Goal: Task Accomplishment & Management: Use online tool/utility

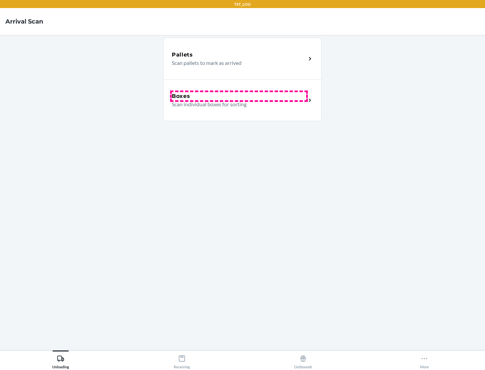
click at [239, 96] on div "Boxes" at bounding box center [239, 96] width 134 height 8
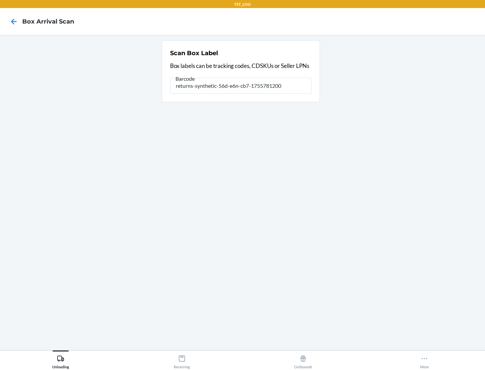
type input "returns-synthetic-56d-e6n-cb7-1755781200"
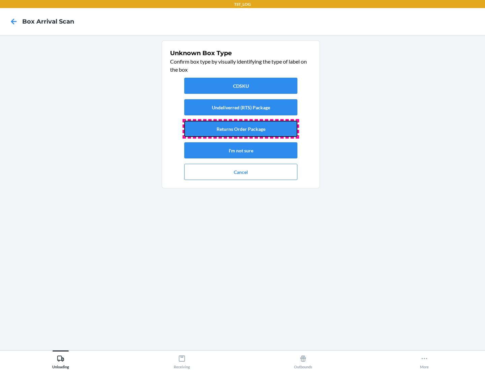
click at [241, 129] on button "Returns Order Package" at bounding box center [240, 129] width 113 height 16
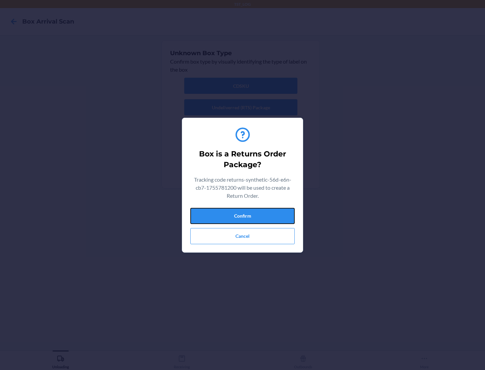
click at [242, 216] on button "Confirm" at bounding box center [242, 216] width 104 height 16
